Goal: Information Seeking & Learning: Learn about a topic

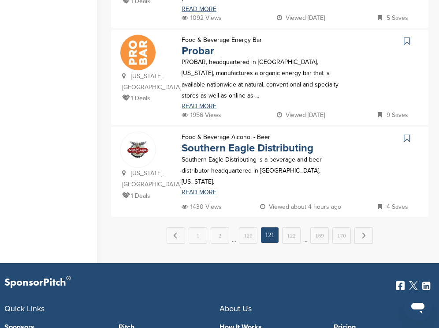
scroll to position [988, 0]
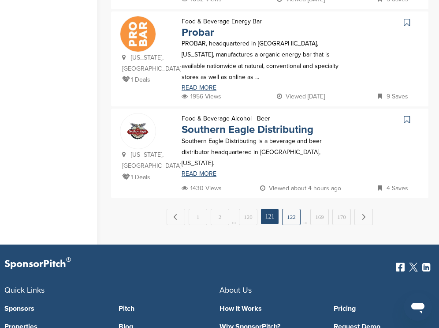
click at [289, 209] on link "122" at bounding box center [291, 217] width 19 height 16
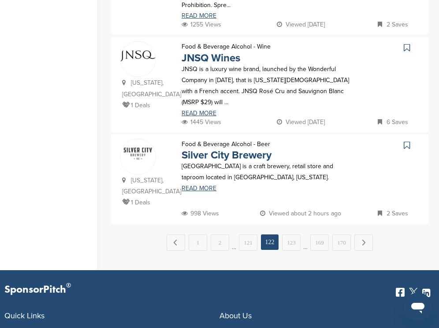
scroll to position [970, 0]
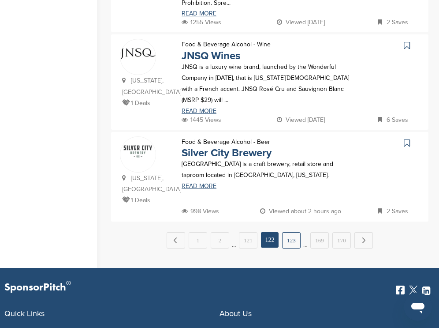
click at [291, 232] on link "123" at bounding box center [291, 240] width 19 height 16
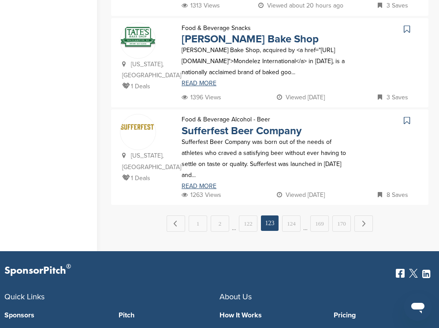
scroll to position [0, 0]
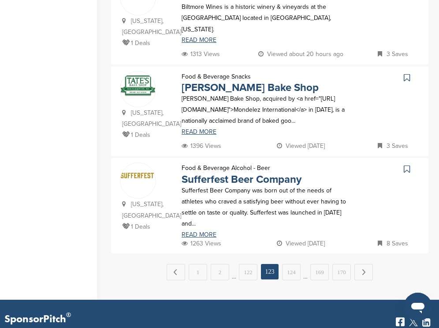
scroll to position [935, 0]
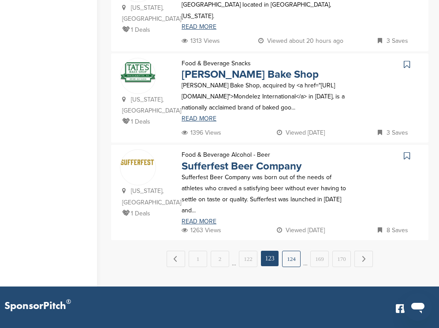
click at [290, 250] on link "124" at bounding box center [291, 258] width 19 height 16
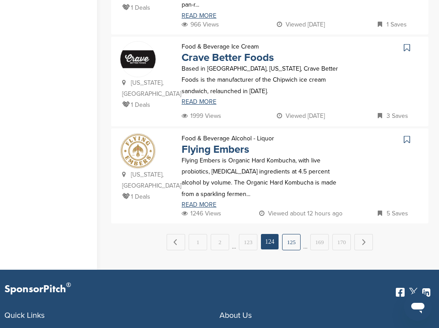
click at [291, 234] on link "125" at bounding box center [291, 242] width 19 height 16
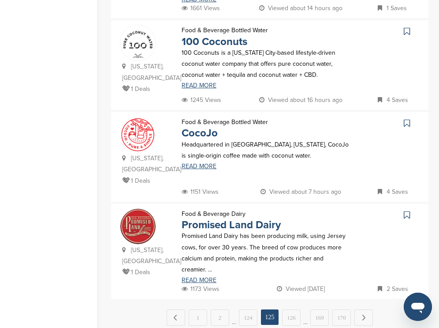
scroll to position [885, 0]
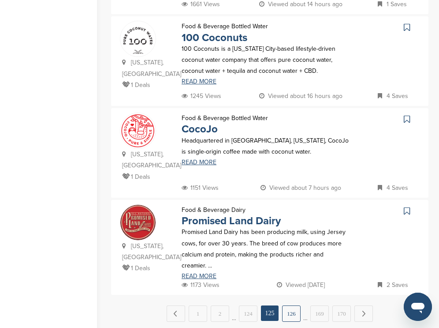
click at [291, 305] on link "126" at bounding box center [291, 313] width 19 height 16
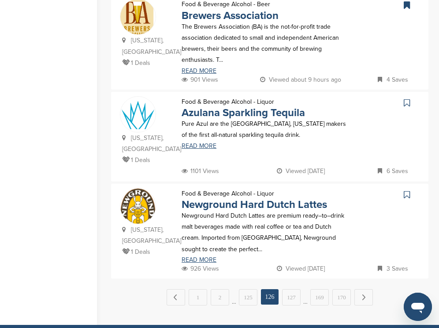
scroll to position [935, 0]
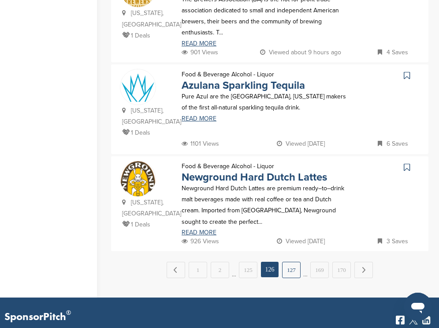
click at [287, 261] on link "127" at bounding box center [291, 269] width 19 height 16
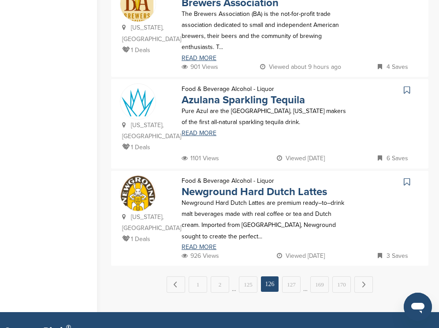
scroll to position [0, 0]
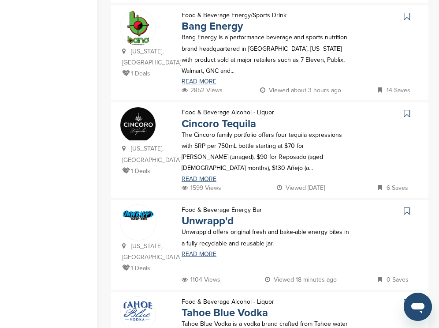
scroll to position [511, 0]
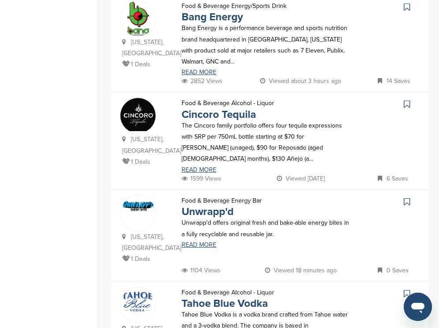
click at [406, 6] on icon at bounding box center [407, 7] width 6 height 9
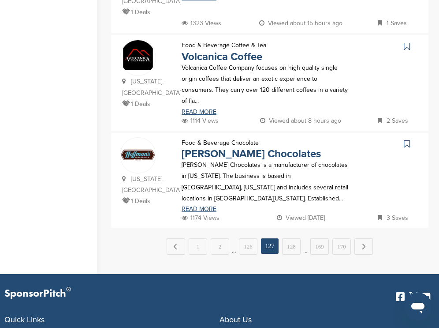
scroll to position [952, 0]
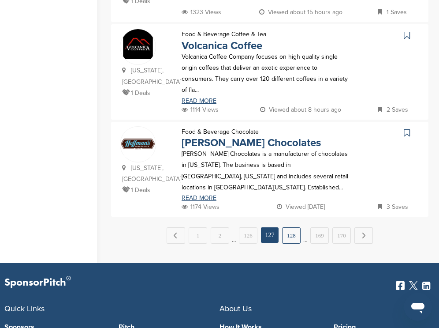
click at [296, 227] on link "128" at bounding box center [291, 235] width 19 height 16
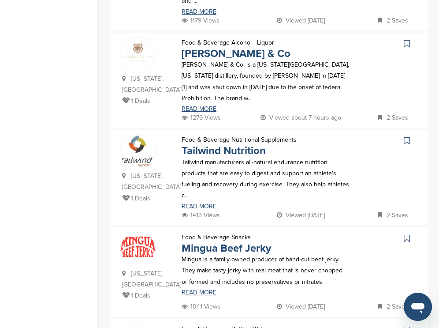
scroll to position [494, 0]
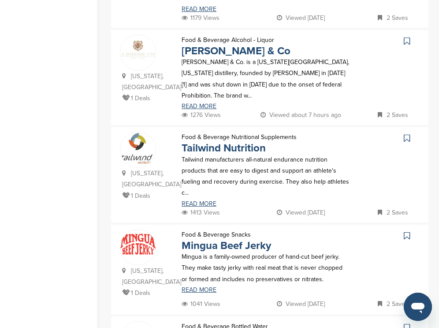
click at [406, 37] on icon at bounding box center [407, 41] width 6 height 9
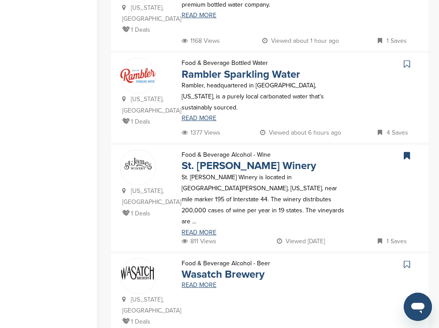
scroll to position [855, 0]
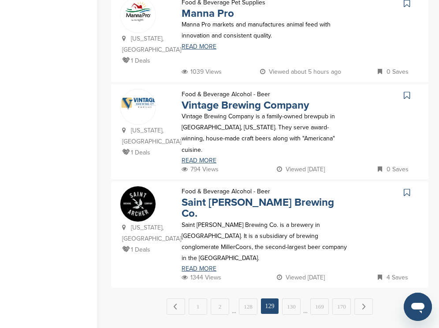
scroll to position [917, 0]
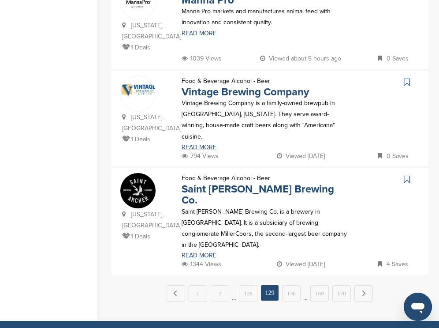
click at [407, 78] on icon at bounding box center [407, 82] width 6 height 9
click at [289, 285] on link "130" at bounding box center [291, 293] width 19 height 16
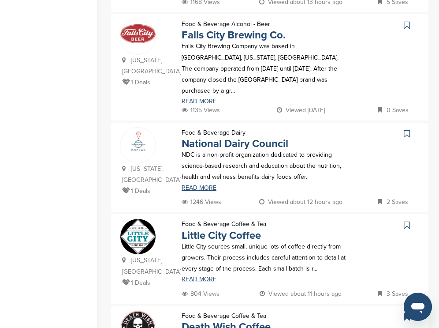
scroll to position [698, 0]
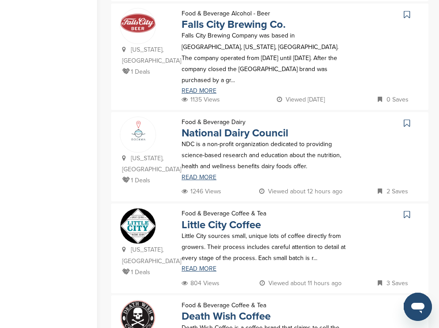
click at [408, 119] on icon at bounding box center [407, 123] width 6 height 9
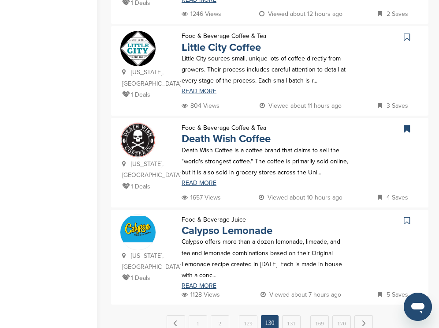
scroll to position [884, 0]
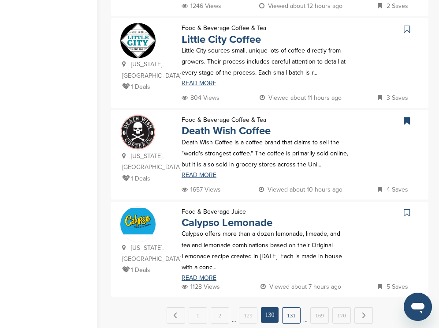
click at [287, 307] on link "131" at bounding box center [291, 315] width 19 height 16
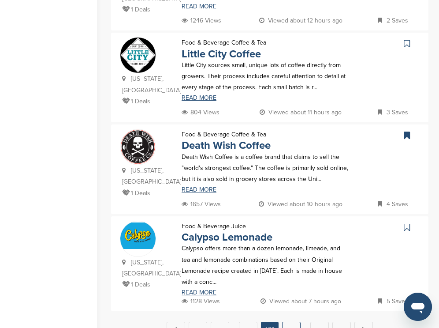
scroll to position [0, 0]
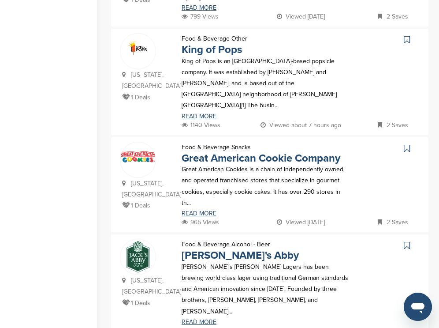
scroll to position [406, 0]
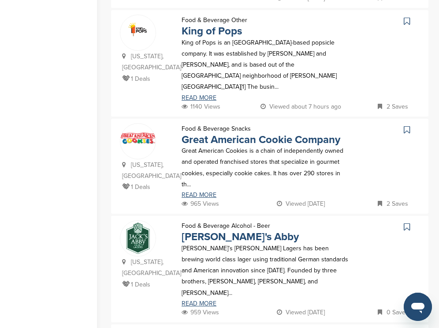
click at [408, 125] on icon at bounding box center [407, 129] width 6 height 9
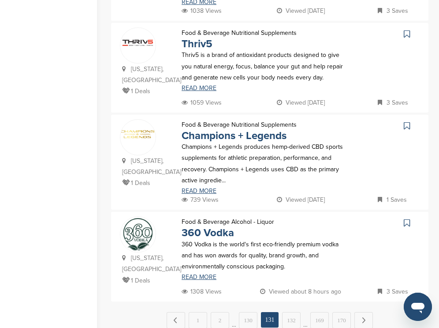
scroll to position [917, 0]
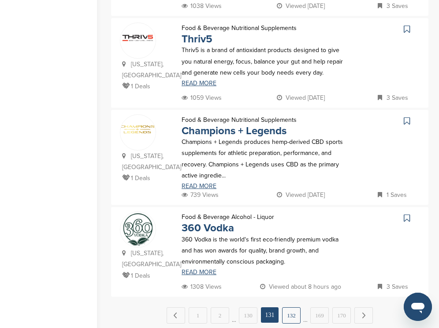
click at [289, 307] on link "132" at bounding box center [291, 315] width 19 height 16
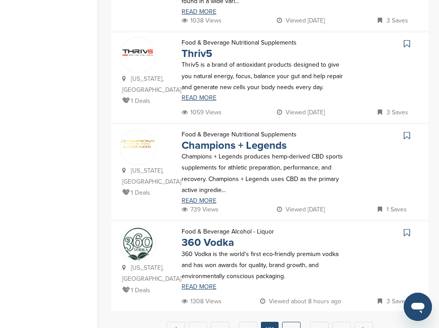
scroll to position [0, 0]
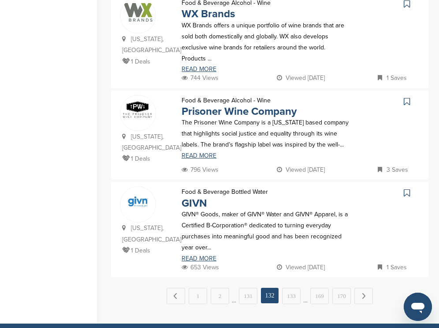
scroll to position [900, 0]
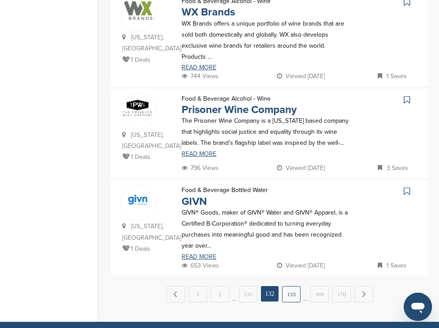
click at [293, 286] on link "133" at bounding box center [291, 294] width 19 height 16
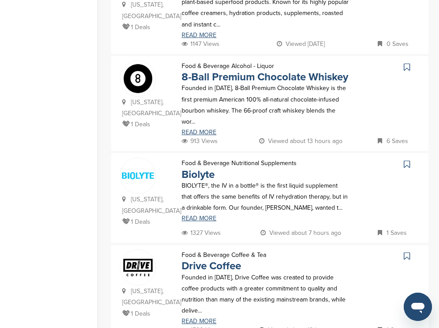
scroll to position [847, 0]
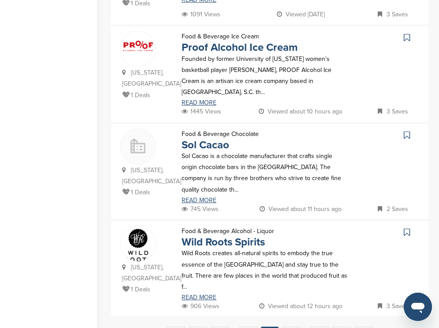
scroll to position [882, 0]
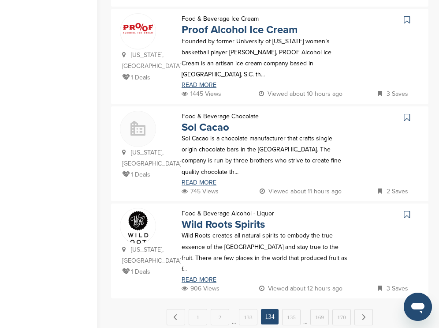
click at [295, 309] on link "135" at bounding box center [291, 317] width 19 height 16
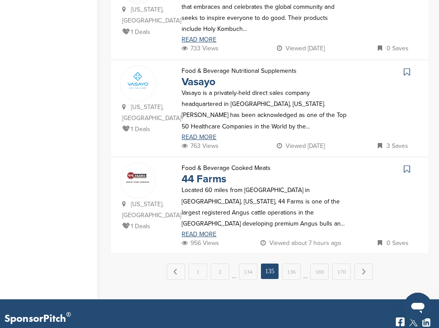
scroll to position [935, 0]
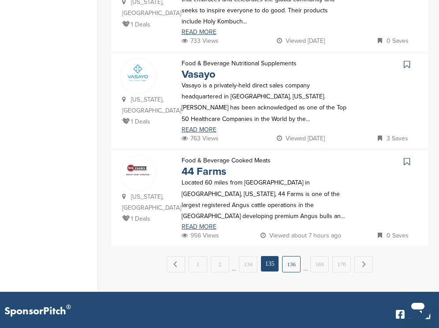
click at [291, 256] on link "136" at bounding box center [291, 264] width 19 height 16
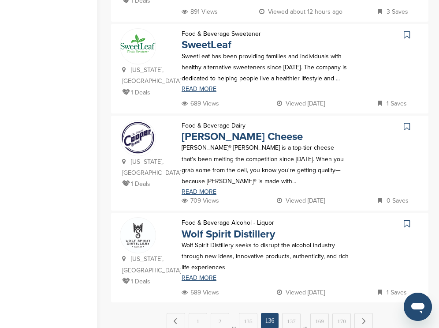
scroll to position [871, 0]
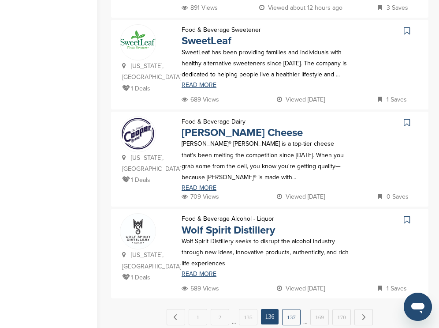
click at [293, 309] on link "137" at bounding box center [291, 317] width 19 height 16
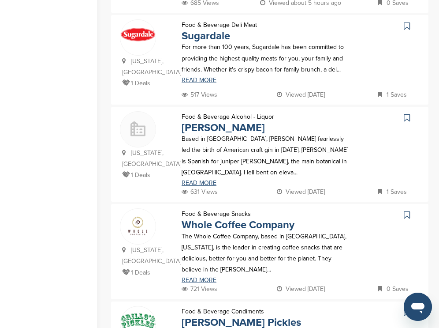
scroll to position [917, 0]
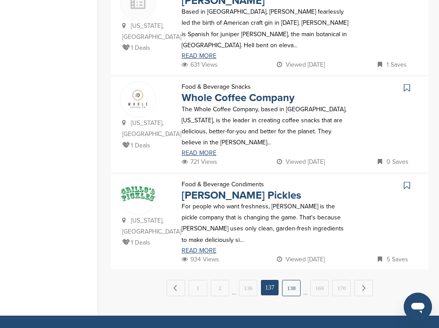
click at [290, 280] on link "138" at bounding box center [291, 288] width 19 height 16
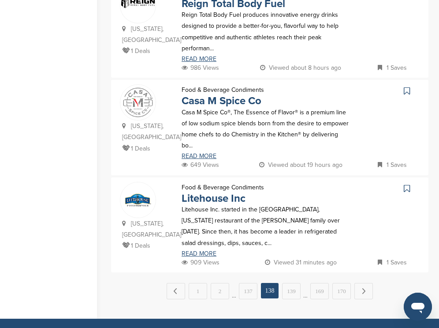
scroll to position [922, 0]
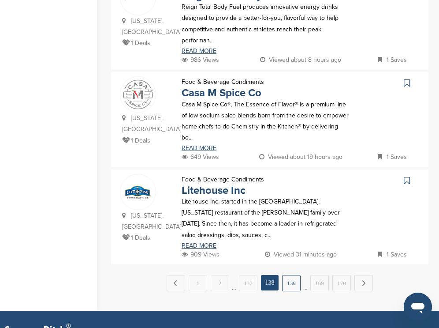
click at [291, 275] on link "139" at bounding box center [291, 283] width 19 height 16
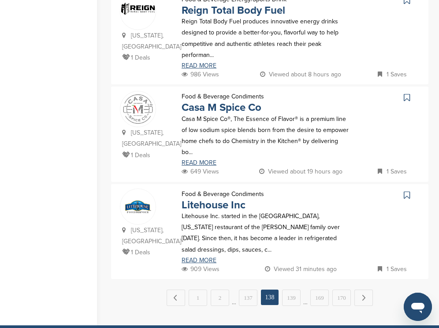
scroll to position [0, 0]
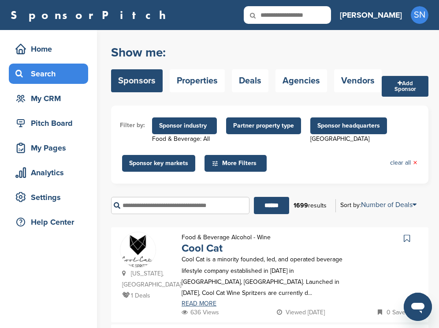
click at [410, 238] on icon at bounding box center [407, 238] width 6 height 9
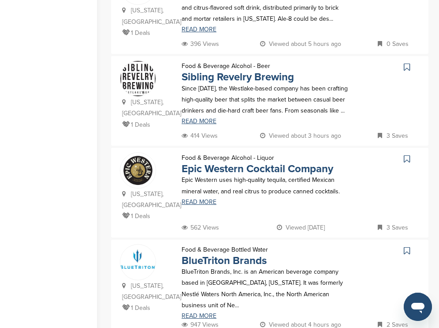
scroll to position [864, 0]
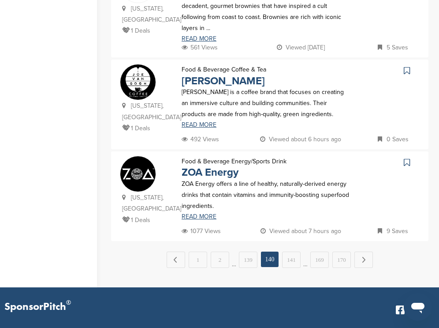
scroll to position [970, 0]
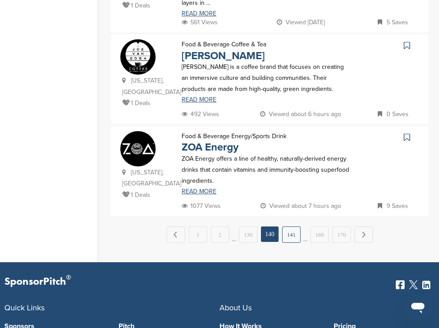
click at [289, 226] on link "141" at bounding box center [291, 234] width 19 height 16
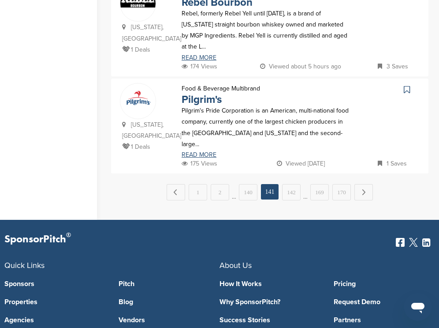
scroll to position [965, 0]
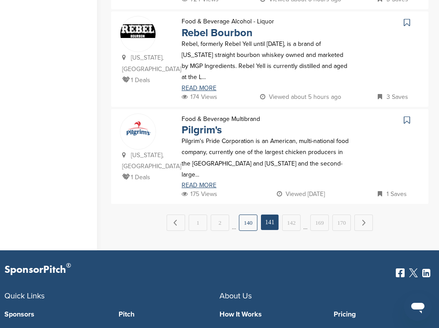
click at [246, 214] on link "140" at bounding box center [248, 222] width 19 height 16
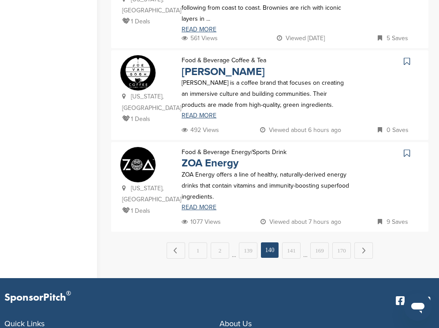
scroll to position [948, 0]
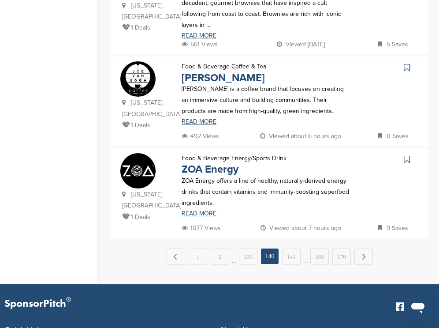
click at [406, 155] on icon at bounding box center [407, 159] width 6 height 9
click at [295, 248] on link "141" at bounding box center [291, 256] width 19 height 16
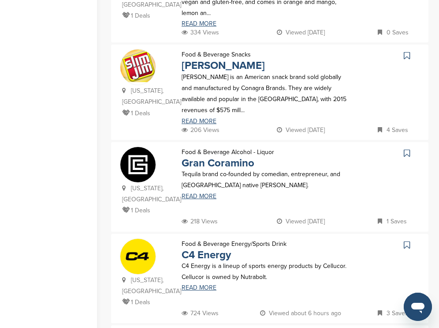
scroll to position [661, 0]
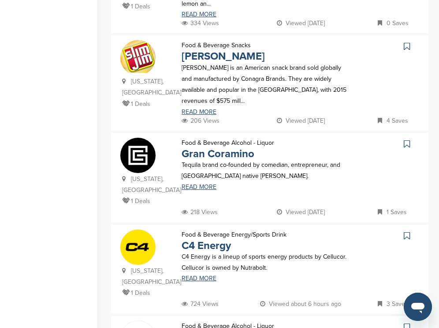
click at [407, 42] on icon at bounding box center [407, 46] width 6 height 9
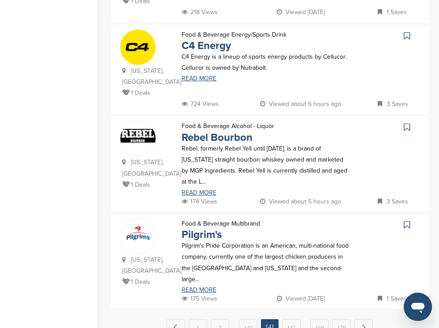
scroll to position [864, 0]
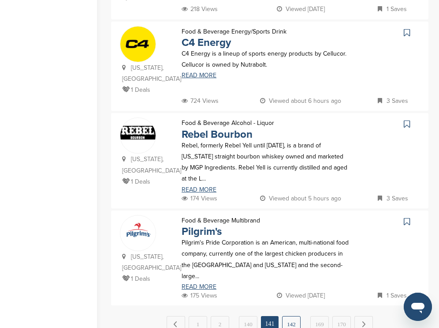
click at [290, 316] on link "142" at bounding box center [291, 324] width 19 height 16
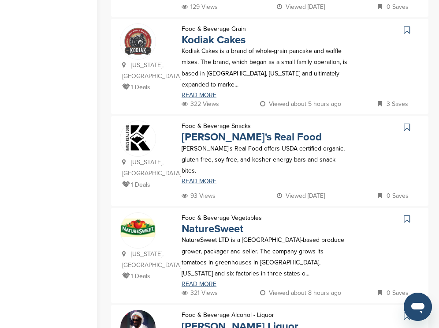
scroll to position [317, 0]
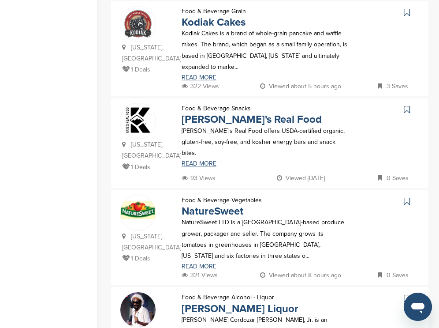
click at [404, 13] on icon at bounding box center [407, 12] width 6 height 9
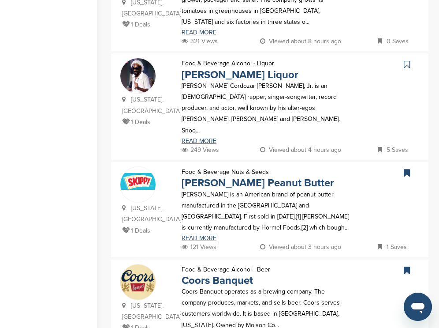
scroll to position [564, 0]
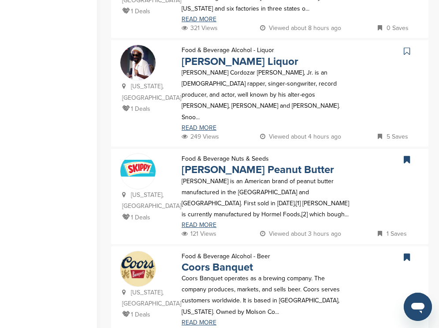
click at [406, 47] on icon at bounding box center [407, 51] width 6 height 9
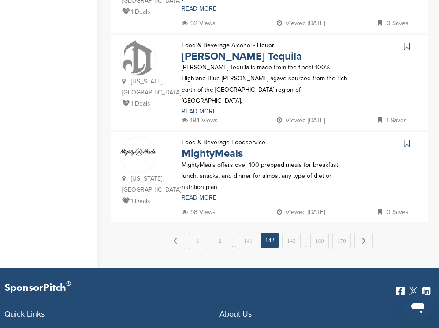
scroll to position [970, 0]
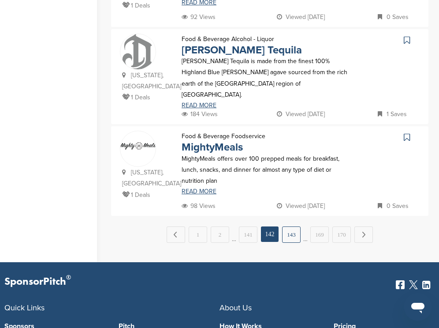
click at [289, 226] on link "143" at bounding box center [291, 234] width 19 height 16
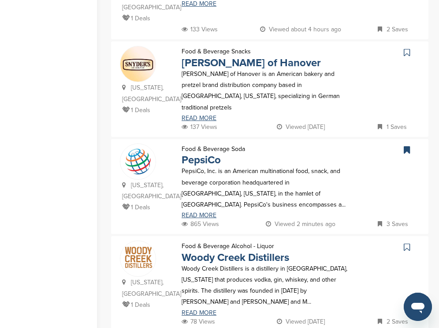
scroll to position [758, 0]
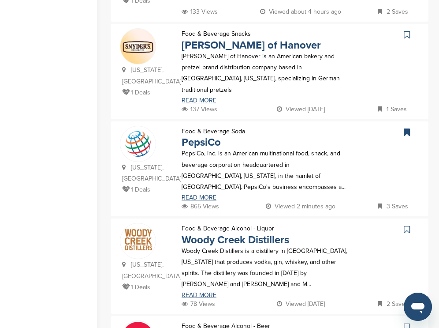
click at [407, 30] on icon at bounding box center [407, 34] width 6 height 9
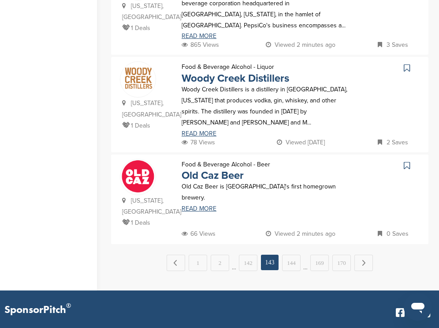
scroll to position [935, 0]
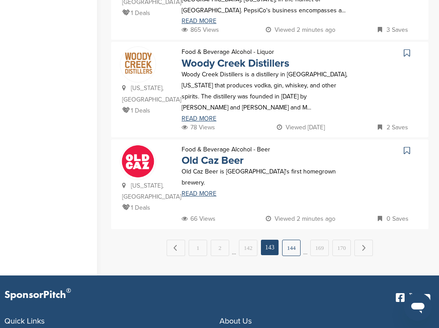
click at [287, 239] on link "144" at bounding box center [291, 247] width 19 height 16
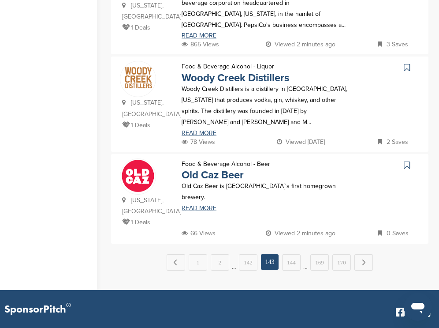
scroll to position [0, 0]
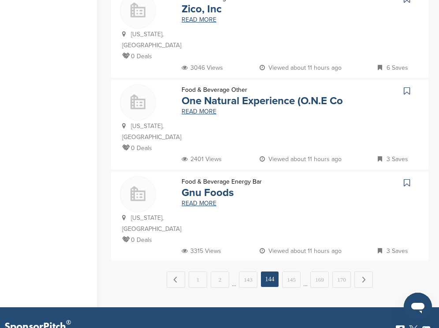
scroll to position [917, 0]
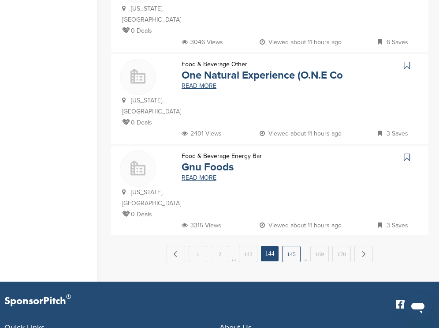
click at [290, 246] on link "145" at bounding box center [291, 254] width 19 height 16
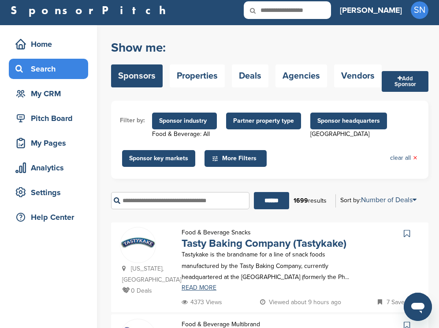
scroll to position [0, 0]
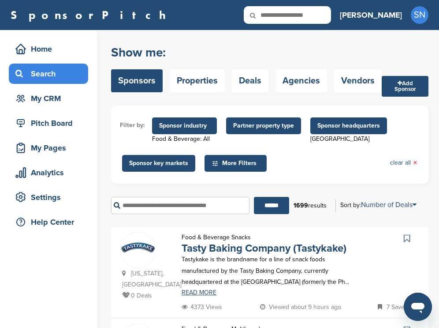
click at [401, 189] on form "Filter by: Sponsor industry Food & Beverage: All Sponsor Industry × Food & Beve…" at bounding box center [269, 162] width 317 height 115
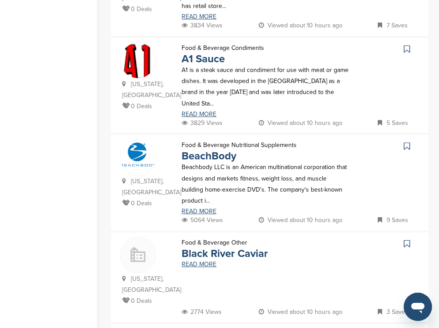
scroll to position [494, 0]
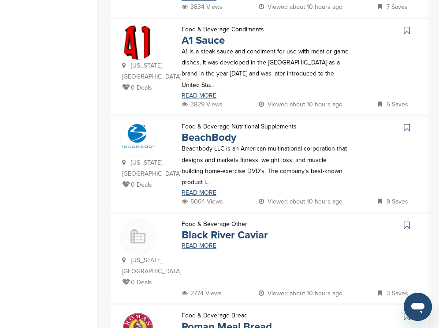
click at [406, 30] on icon at bounding box center [407, 30] width 6 height 9
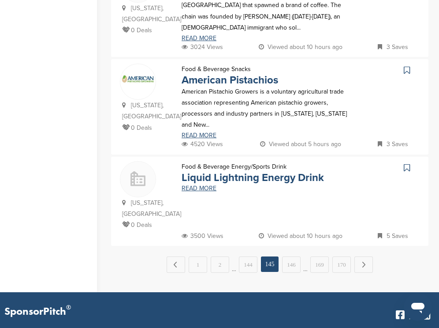
scroll to position [935, 0]
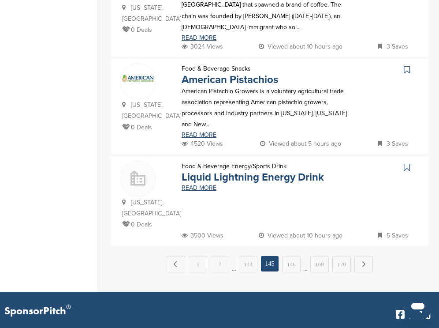
click at [408, 65] on icon at bounding box center [407, 69] width 6 height 9
click at [290, 256] on link "146" at bounding box center [291, 264] width 19 height 16
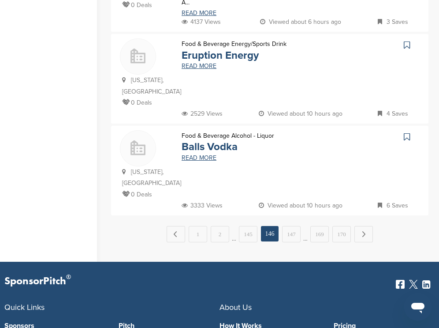
scroll to position [952, 0]
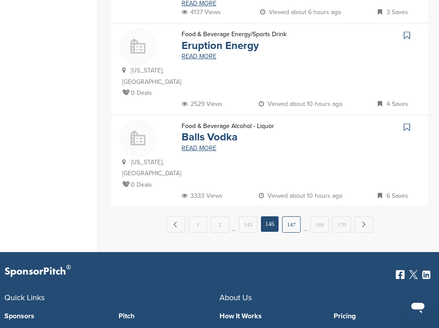
click at [288, 229] on link "147" at bounding box center [291, 224] width 19 height 16
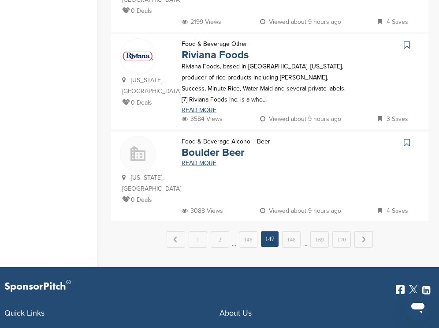
scroll to position [935, 0]
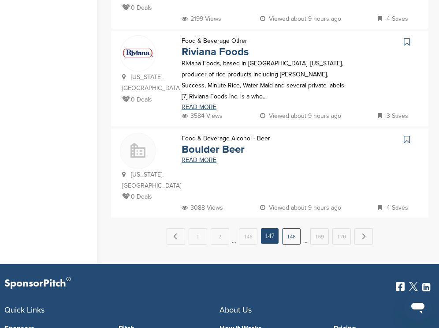
click at [288, 228] on link "148" at bounding box center [291, 236] width 19 height 16
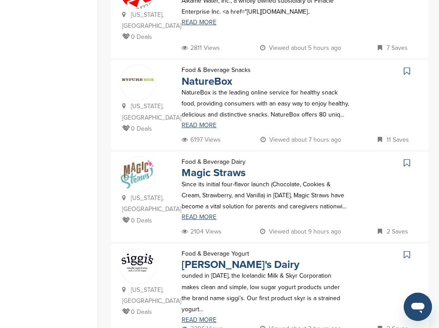
scroll to position [741, 0]
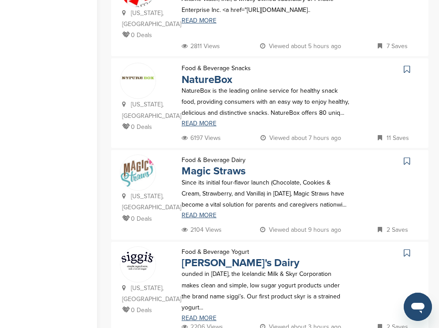
click at [406, 65] on icon at bounding box center [407, 69] width 6 height 9
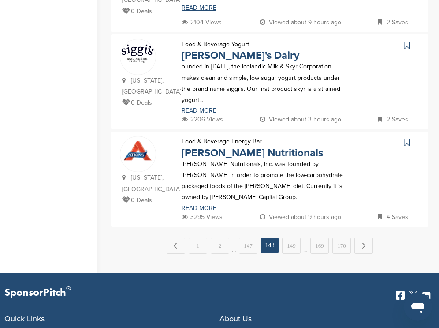
scroll to position [952, 0]
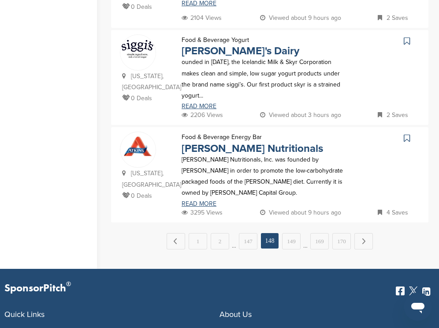
click at [409, 134] on icon at bounding box center [407, 138] width 6 height 9
click at [293, 233] on link "149" at bounding box center [291, 241] width 19 height 16
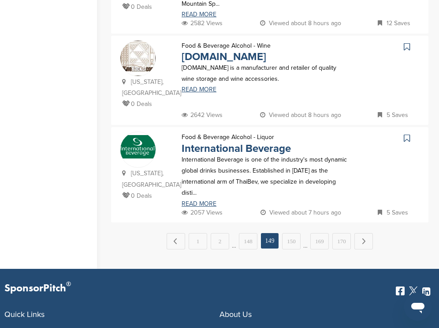
scroll to position [0, 0]
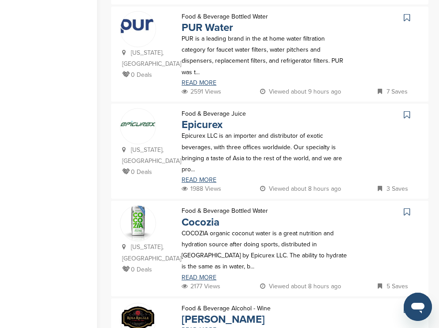
scroll to position [406, 0]
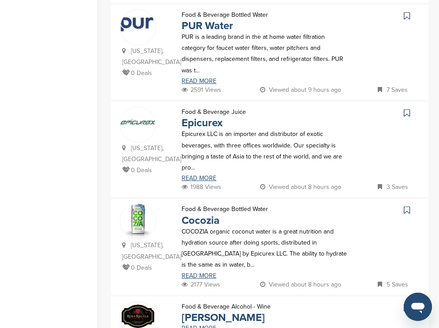
click at [407, 13] on icon at bounding box center [407, 15] width 6 height 9
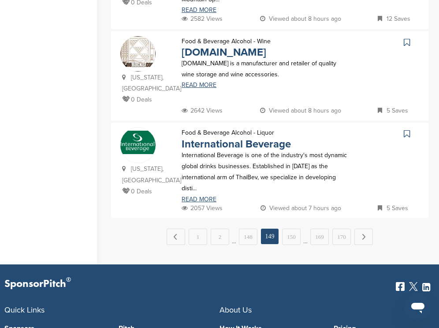
scroll to position [970, 0]
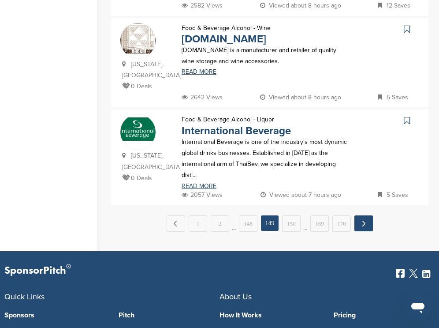
click at [367, 222] on link "Next →" at bounding box center [364, 223] width 19 height 16
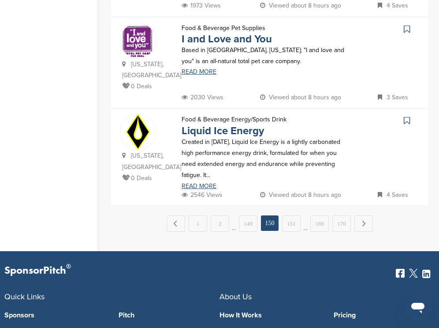
scroll to position [0, 0]
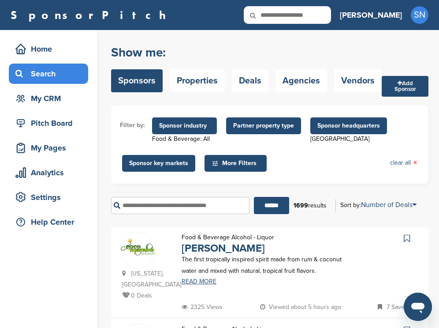
click at [113, 182] on div "Filter by: Sponsor industry Food & Beverage: All Sponsor Industry × Food & Beve…" at bounding box center [269, 144] width 317 height 78
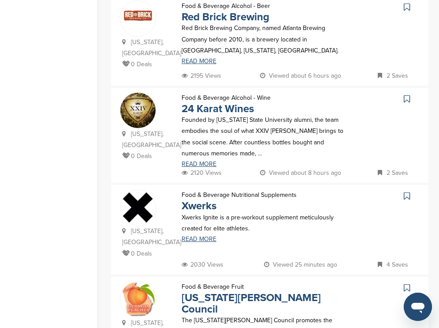
scroll to position [494, 0]
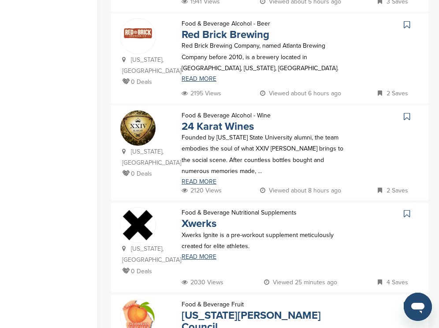
click at [408, 20] on icon at bounding box center [407, 24] width 6 height 9
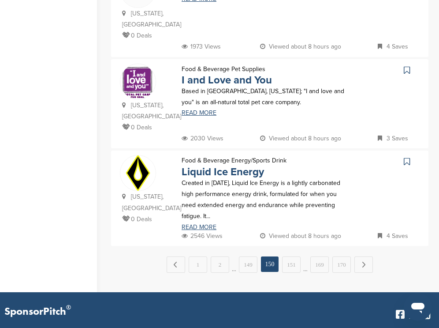
scroll to position [935, 0]
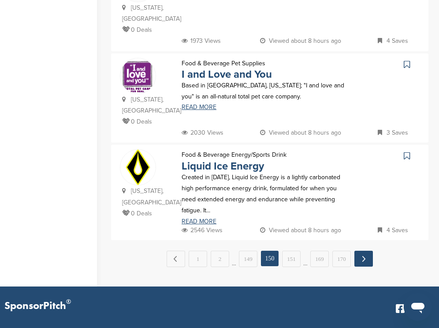
click at [369, 250] on link "Next →" at bounding box center [364, 258] width 19 height 16
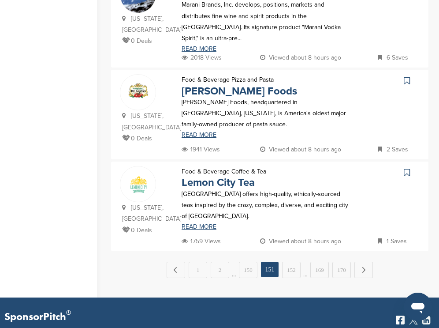
scroll to position [0, 0]
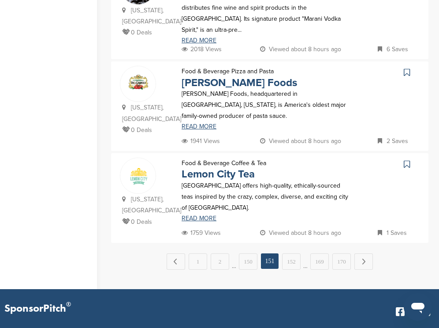
scroll to position [970, 0]
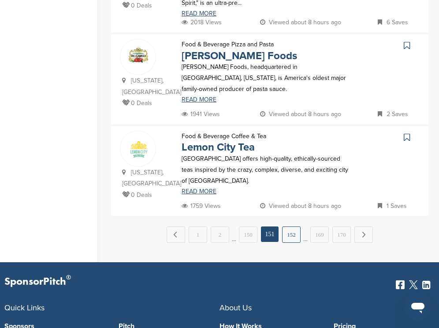
click at [293, 226] on link "152" at bounding box center [291, 234] width 19 height 16
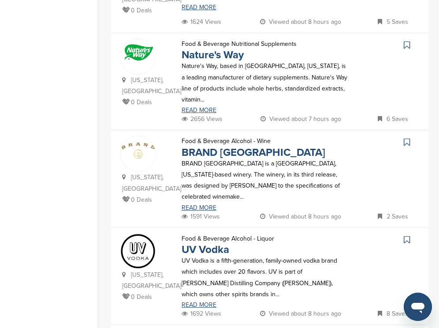
scroll to position [670, 0]
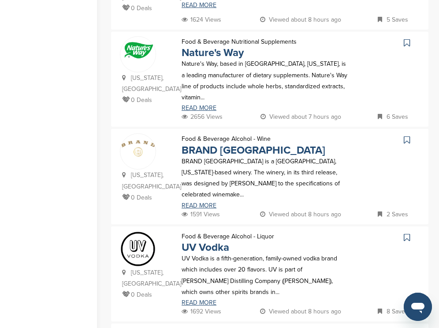
click at [406, 38] on icon at bounding box center [407, 42] width 6 height 9
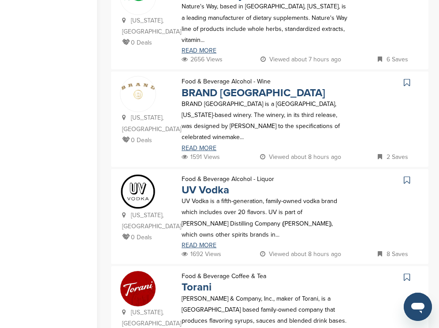
scroll to position [741, 0]
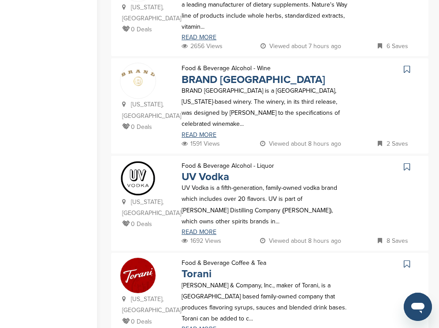
click at [408, 65] on icon at bounding box center [407, 69] width 6 height 9
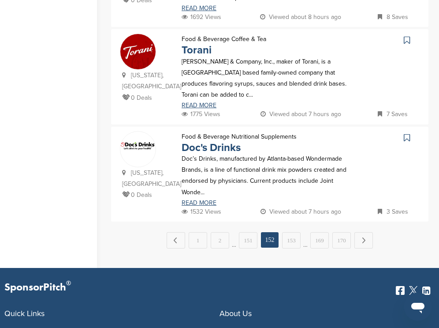
scroll to position [988, 0]
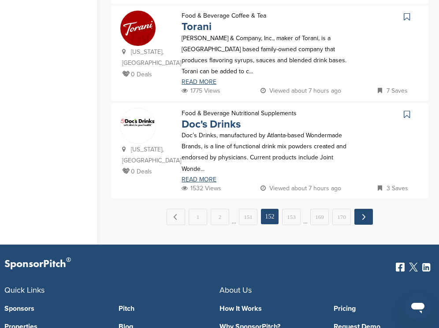
click at [365, 209] on link "Next →" at bounding box center [364, 217] width 19 height 16
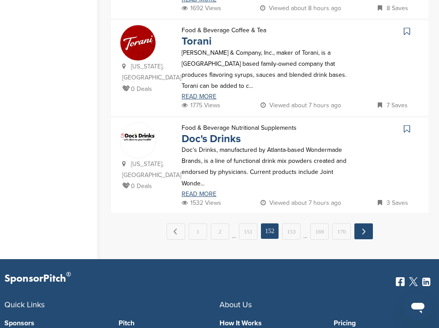
scroll to position [0, 0]
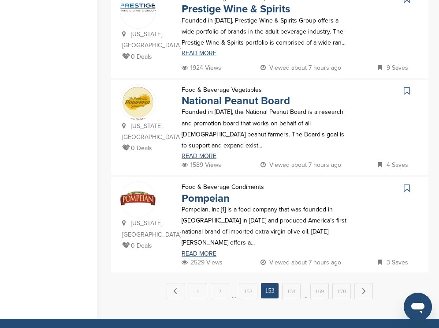
scroll to position [935, 0]
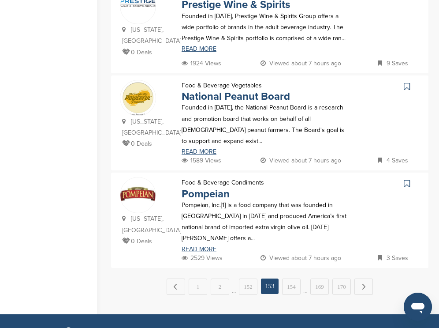
click at [409, 82] on icon at bounding box center [407, 86] width 6 height 9
click at [297, 278] on link "154" at bounding box center [291, 286] width 19 height 16
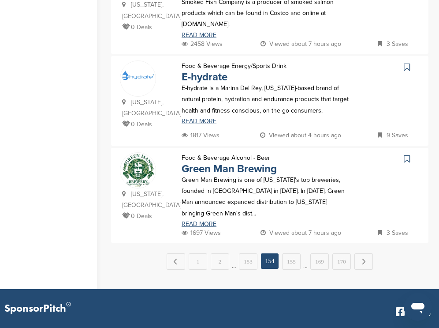
scroll to position [952, 0]
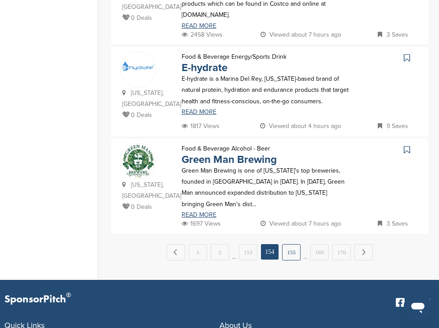
click at [296, 244] on link "155" at bounding box center [291, 252] width 19 height 16
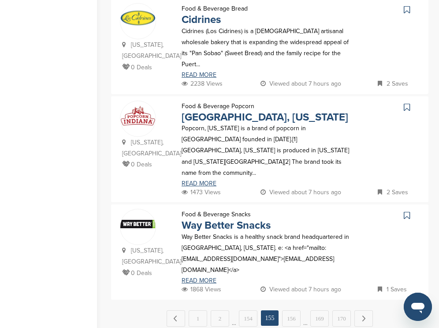
scroll to position [900, 0]
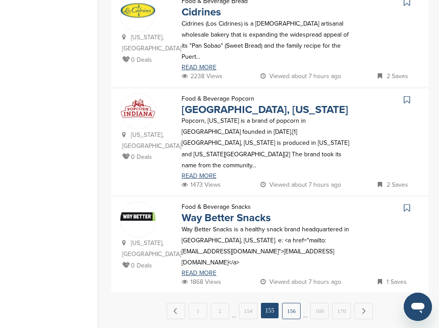
click at [288, 302] on link "156" at bounding box center [291, 310] width 19 height 16
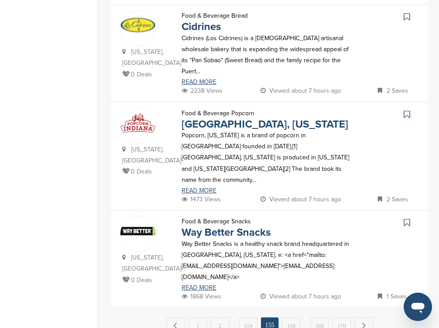
scroll to position [0, 0]
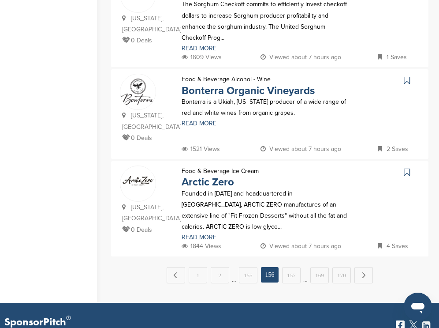
scroll to position [935, 0]
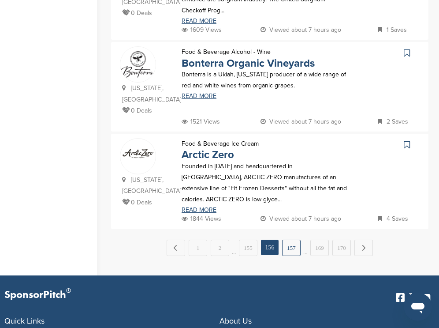
click at [290, 239] on link "157" at bounding box center [291, 247] width 19 height 16
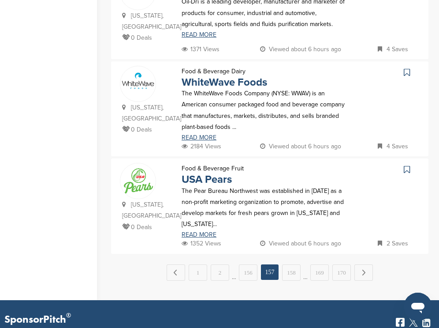
scroll to position [970, 0]
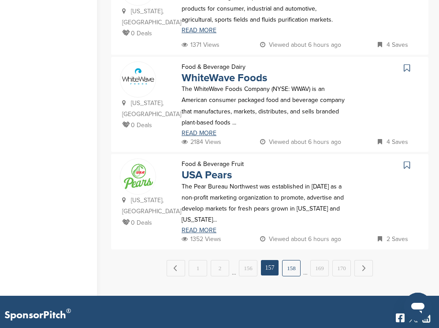
click at [297, 260] on link "158" at bounding box center [291, 268] width 19 height 16
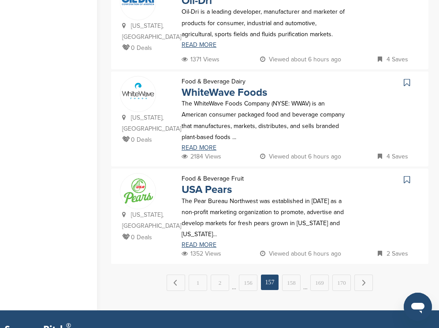
scroll to position [0, 0]
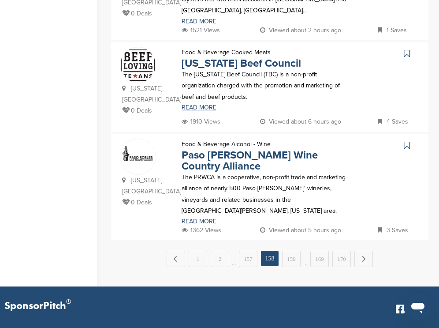
scroll to position [935, 0]
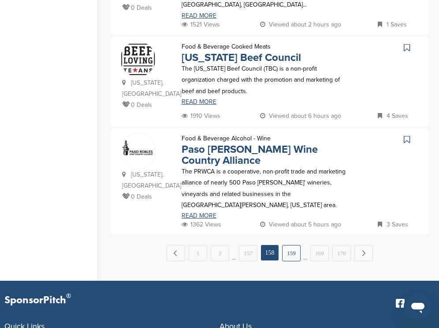
click at [295, 245] on link "159" at bounding box center [291, 253] width 19 height 16
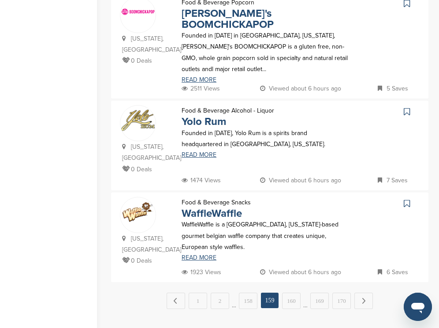
scroll to position [900, 0]
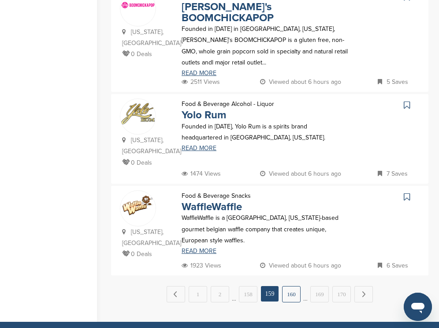
click at [290, 286] on link "160" at bounding box center [291, 294] width 19 height 16
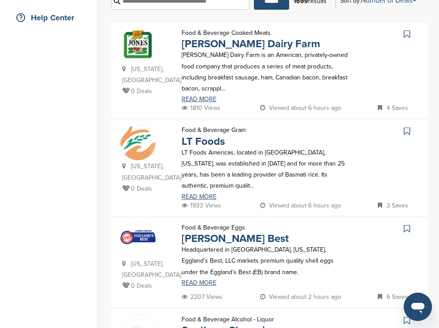
scroll to position [212, 0]
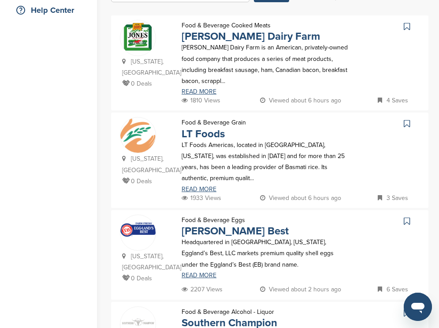
click at [406, 26] on icon at bounding box center [407, 26] width 6 height 9
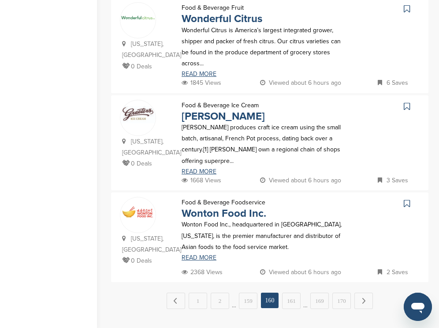
scroll to position [900, 0]
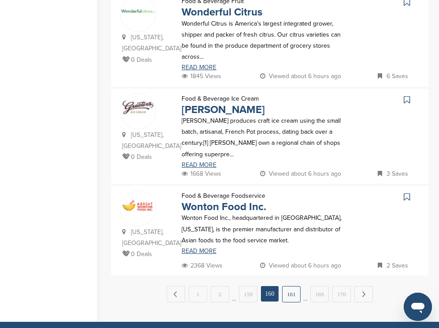
click at [290, 286] on link "161" at bounding box center [291, 294] width 19 height 16
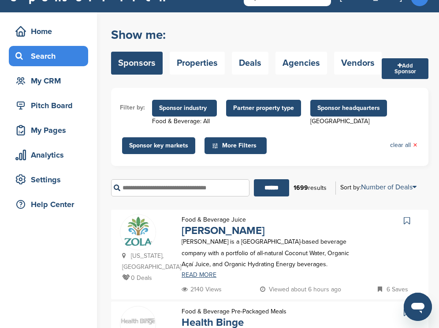
scroll to position [0, 0]
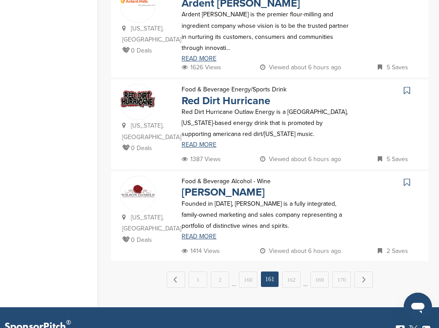
scroll to position [900, 0]
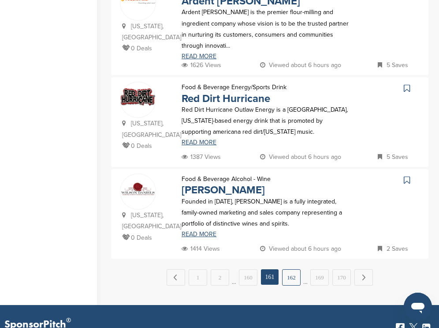
click at [292, 269] on link "162" at bounding box center [291, 277] width 19 height 16
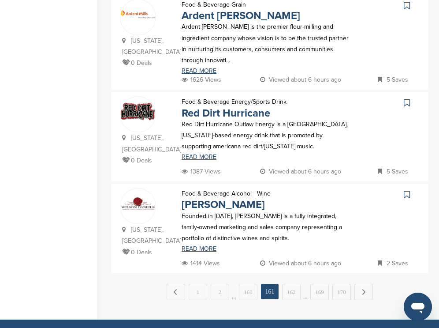
scroll to position [0, 0]
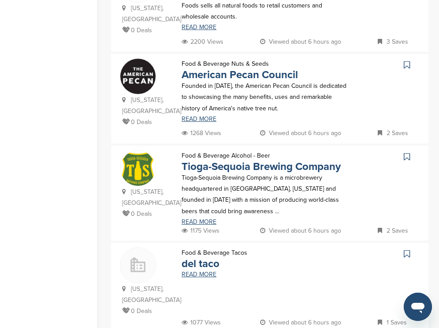
scroll to position [282, 0]
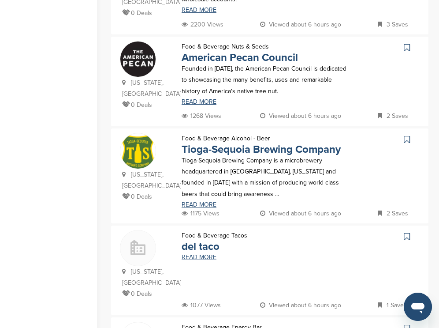
click at [409, 43] on icon at bounding box center [407, 47] width 6 height 9
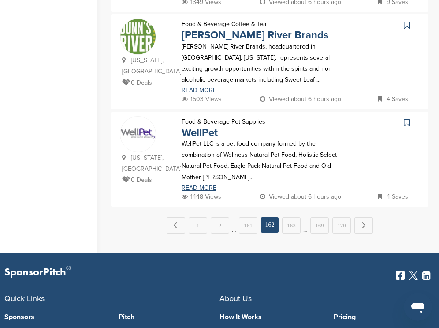
scroll to position [970, 0]
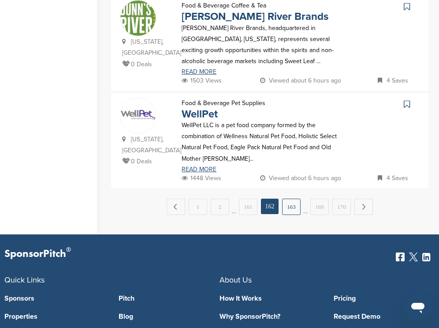
click at [289, 209] on link "163" at bounding box center [291, 206] width 19 height 16
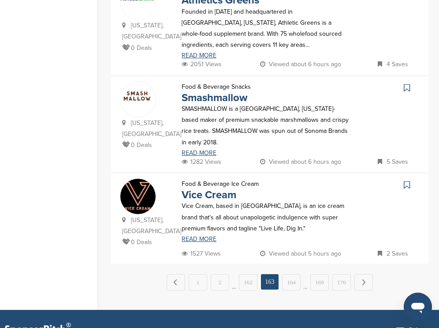
scroll to position [917, 0]
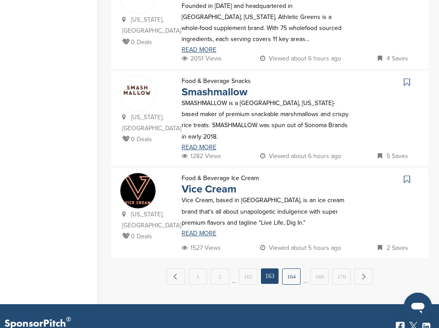
click at [294, 268] on link "164" at bounding box center [291, 276] width 19 height 16
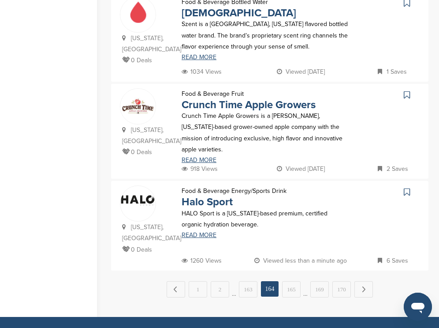
scroll to position [935, 0]
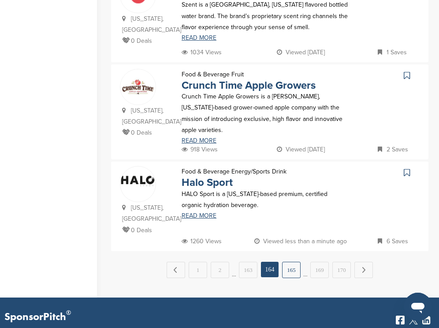
click at [293, 261] on link "165" at bounding box center [291, 269] width 19 height 16
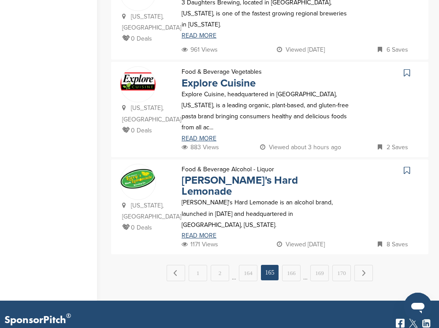
scroll to position [917, 0]
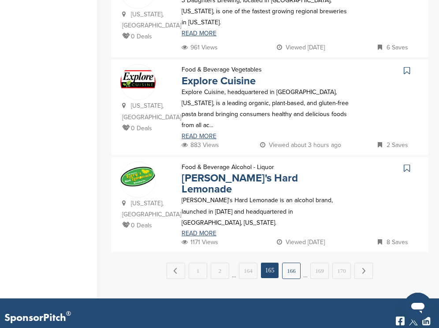
click at [293, 262] on link "166" at bounding box center [291, 270] width 19 height 16
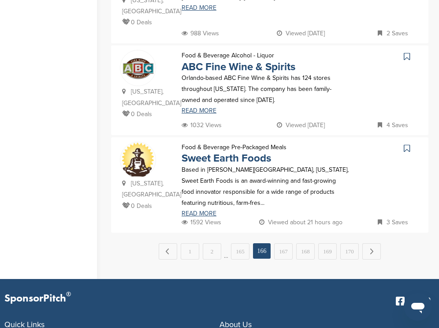
scroll to position [935, 0]
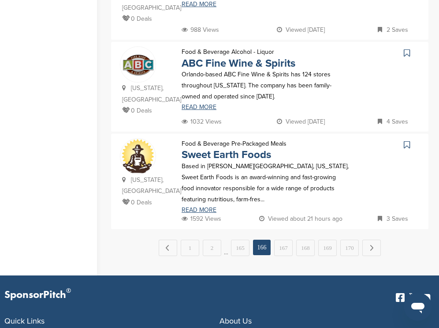
click at [407, 49] on icon at bounding box center [407, 53] width 6 height 9
click at [285, 239] on link "167" at bounding box center [283, 247] width 19 height 16
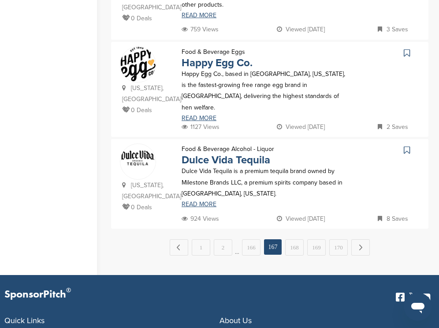
scroll to position [952, 0]
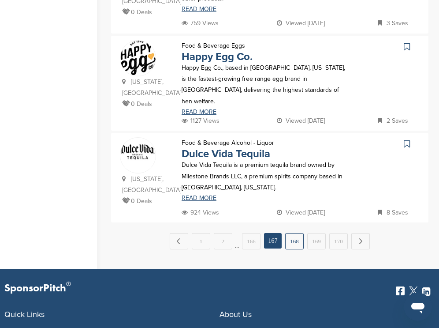
click at [291, 233] on link "168" at bounding box center [294, 241] width 19 height 16
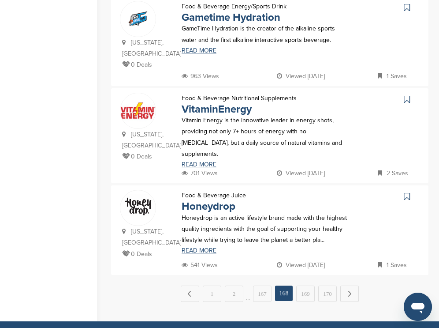
scroll to position [900, 0]
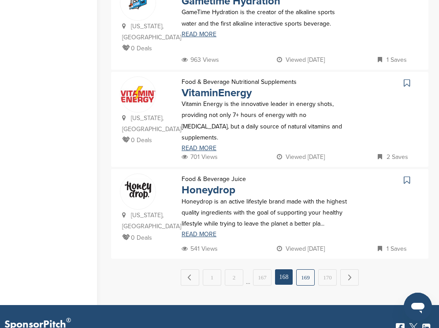
click at [310, 269] on link "169" at bounding box center [305, 277] width 19 height 16
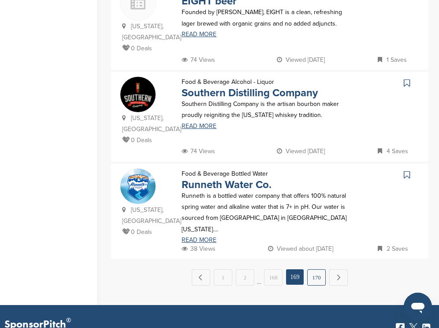
click at [311, 269] on link "170" at bounding box center [316, 277] width 19 height 16
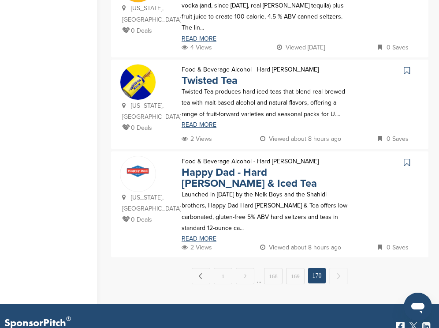
scroll to position [864, 0]
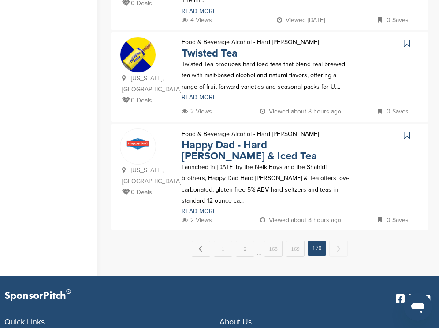
click at [409, 48] on icon at bounding box center [407, 43] width 6 height 9
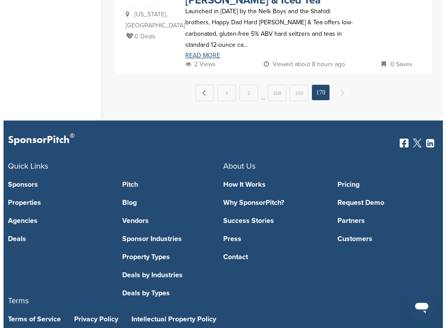
scroll to position [0, 0]
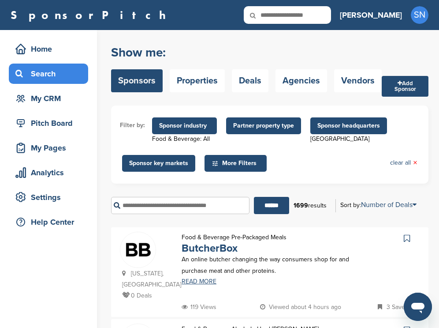
click at [201, 129] on span "Sponsor industry" at bounding box center [184, 126] width 51 height 10
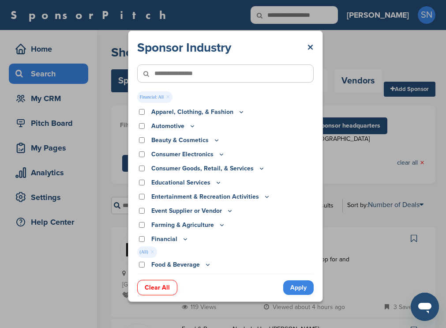
click at [291, 288] on link "Apply" at bounding box center [298, 287] width 30 height 15
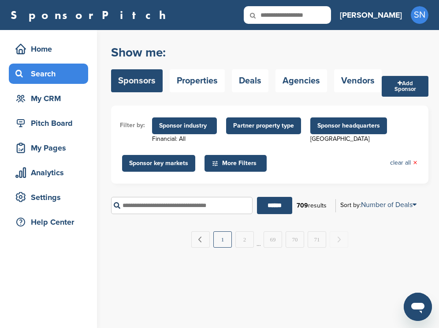
click at [224, 243] on link "1" at bounding box center [222, 239] width 19 height 16
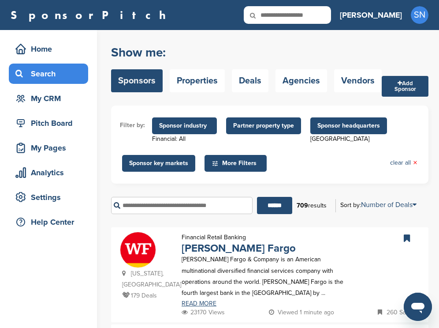
click at [200, 128] on span "Sponsor industry" at bounding box center [184, 126] width 51 height 10
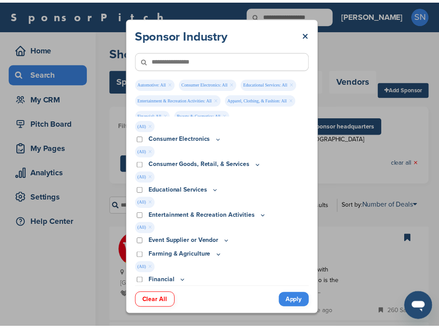
scroll to position [96, 0]
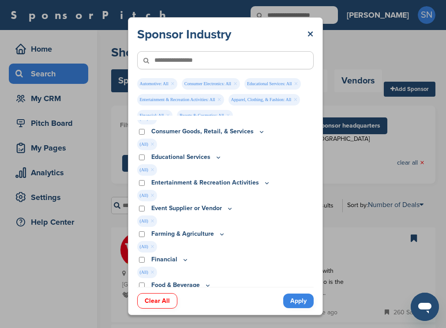
click at [295, 297] on link "Apply" at bounding box center [298, 300] width 30 height 15
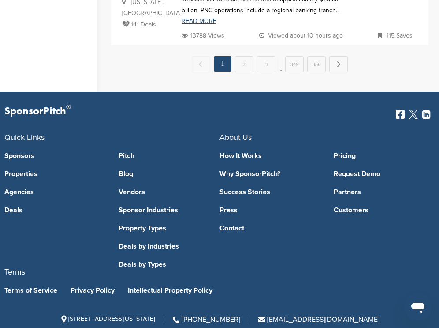
scroll to position [0, 0]
